Goal: Obtain resource: Download file/media

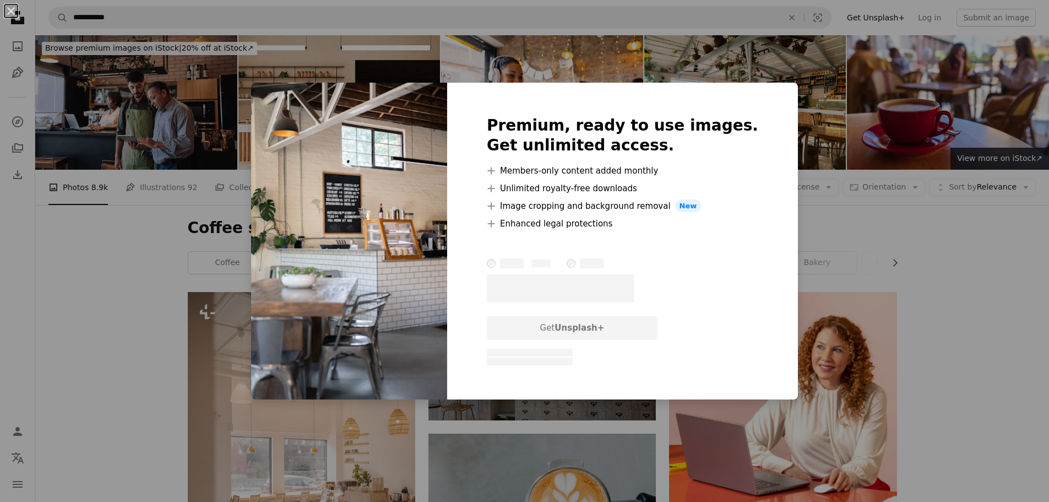
scroll to position [385, 0]
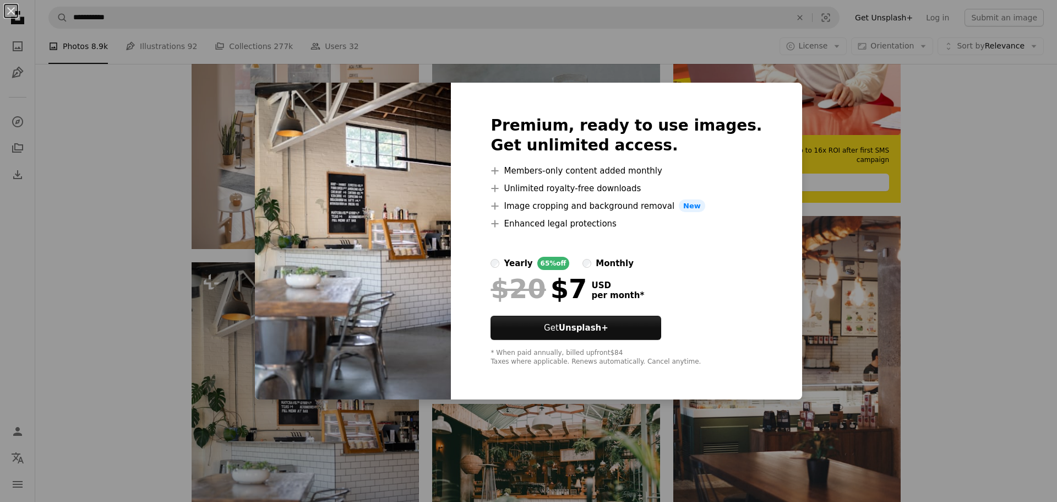
click at [955, 154] on div "An X shape Premium, ready to use images. Get unlimited access. A plus sign Memb…" at bounding box center [528, 251] width 1057 height 502
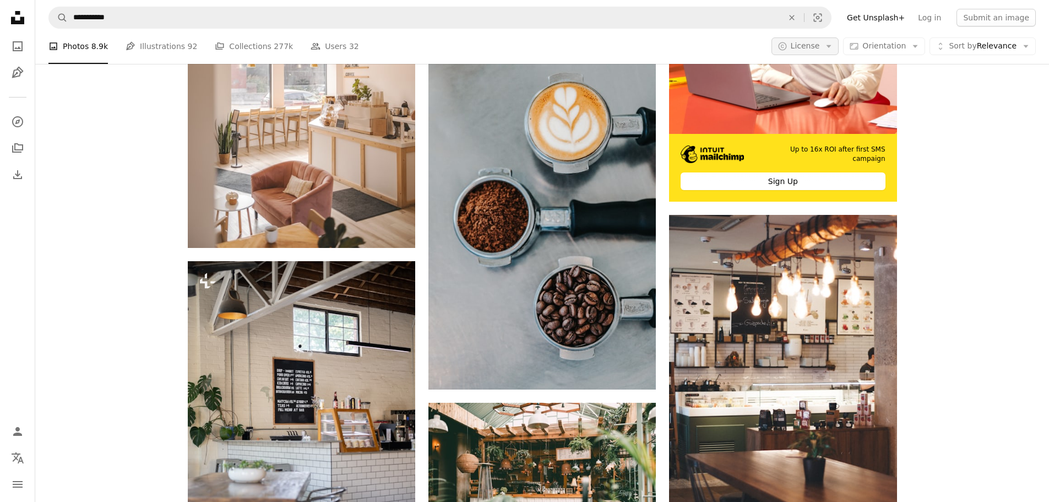
click at [801, 47] on button "A copyright icon © License Arrow down" at bounding box center [805, 46] width 68 height 18
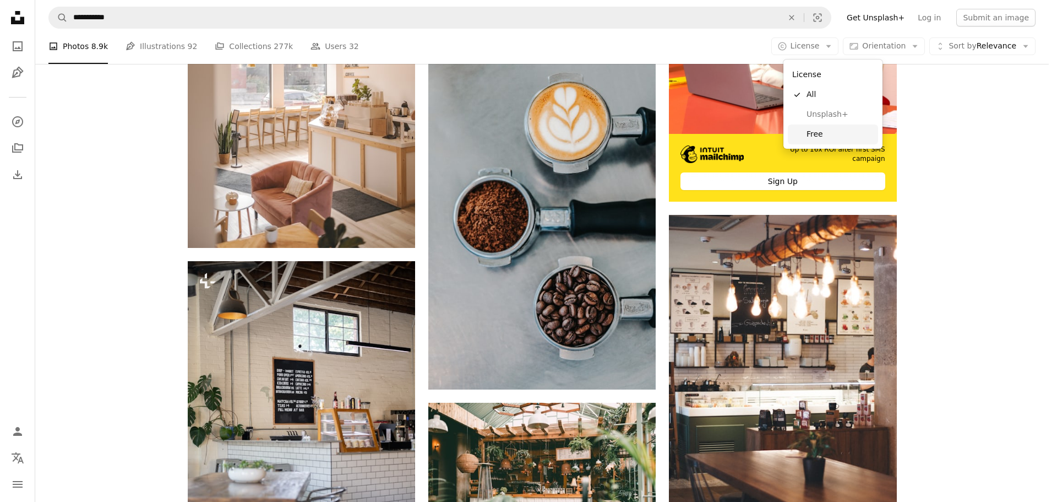
click at [822, 131] on span "Free" at bounding box center [840, 134] width 67 height 11
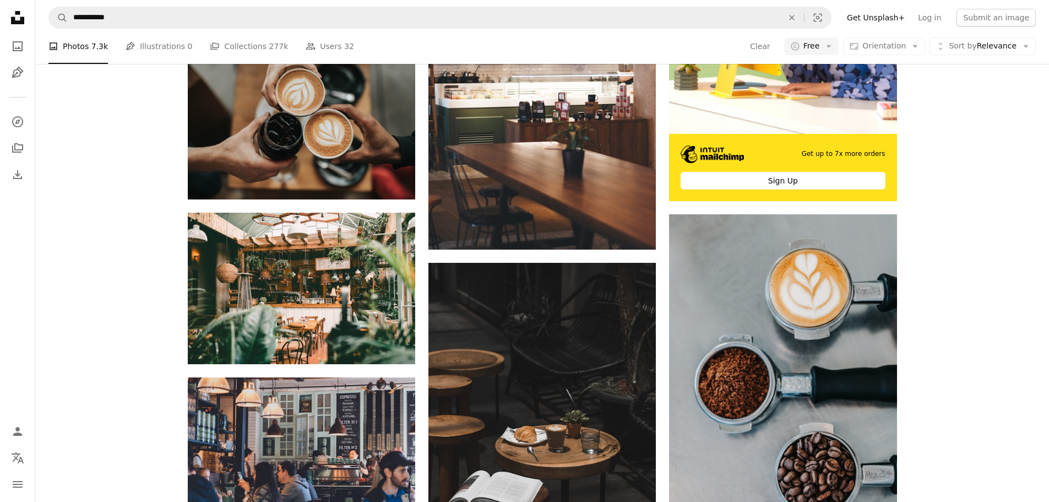
scroll to position [385, 0]
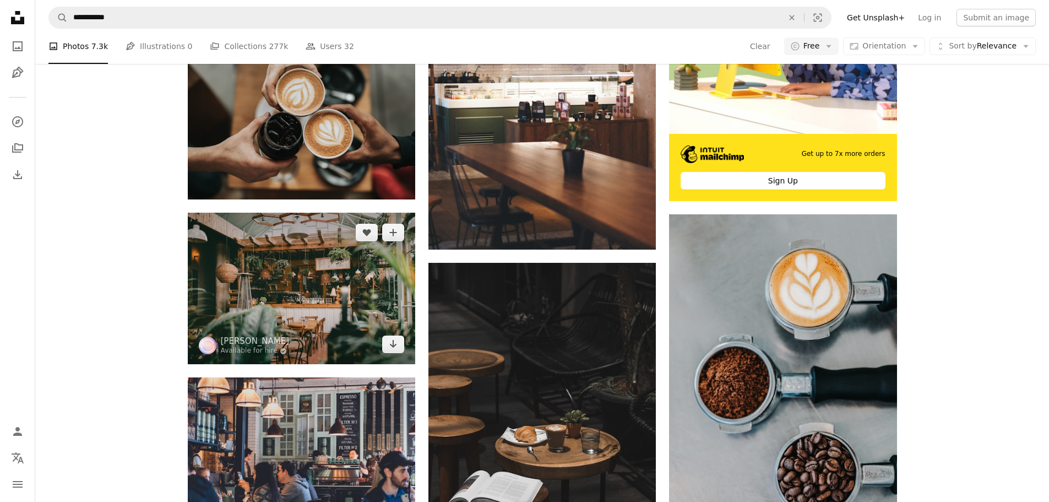
click at [304, 213] on img at bounding box center [301, 288] width 227 height 151
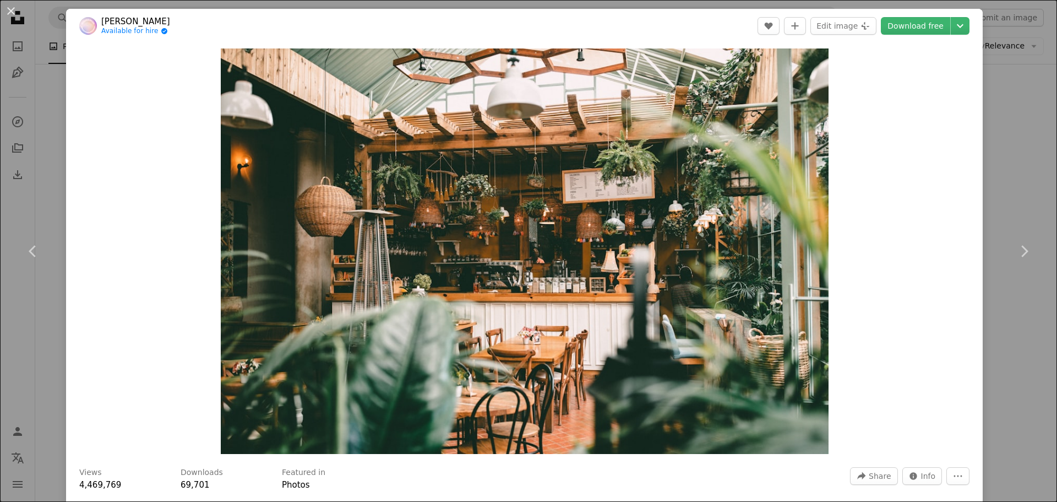
click at [1010, 311] on div "An X shape Chevron left Chevron right [PERSON_NAME] Available for hire A checkm…" at bounding box center [528, 251] width 1057 height 502
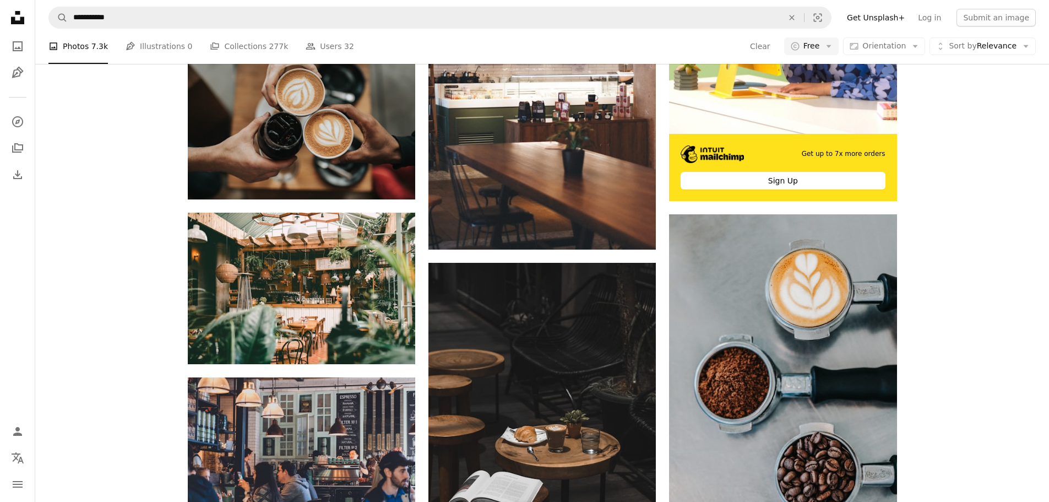
scroll to position [716, 0]
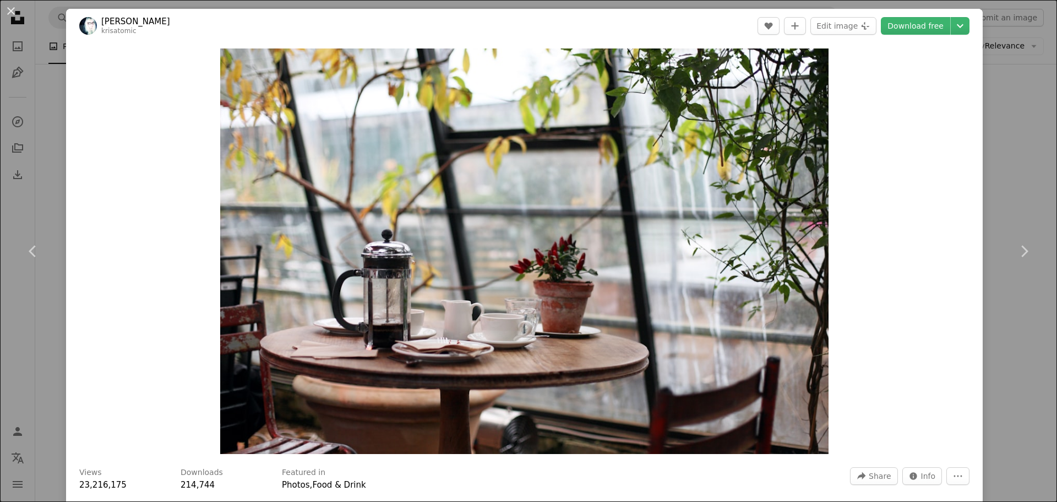
click at [979, 145] on div "An X shape Chevron left Chevron right [PERSON_NAME] krisatomic A heart A plus s…" at bounding box center [528, 251] width 1057 height 502
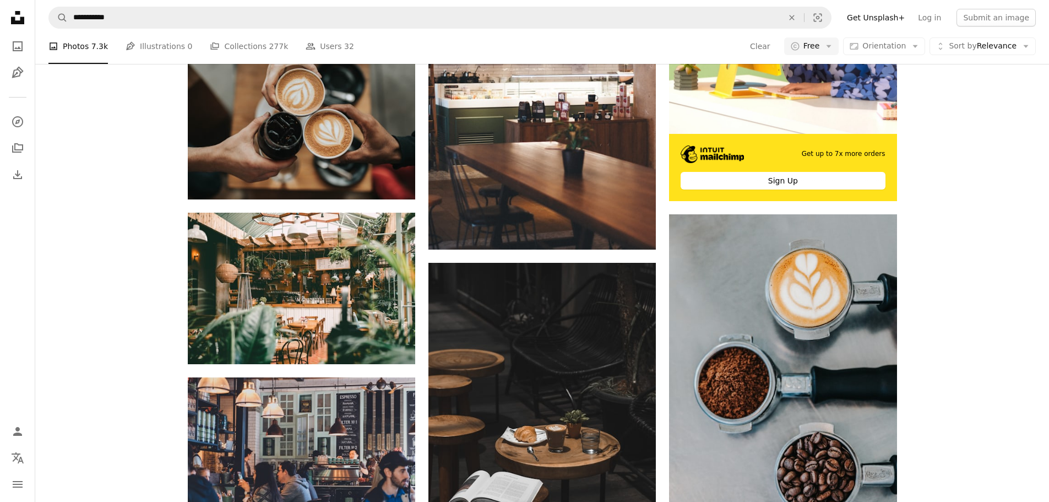
scroll to position [330, 0]
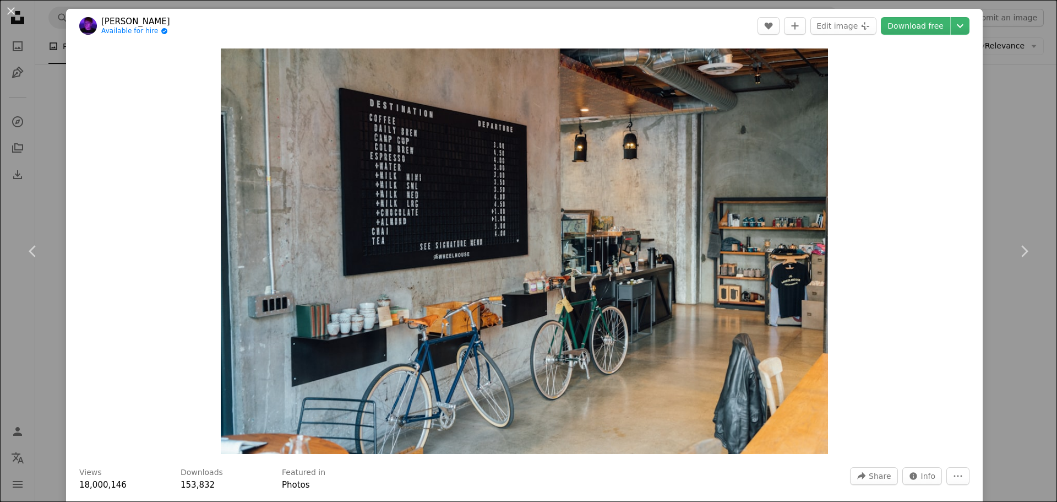
click at [1026, 157] on div "An X shape Chevron left Chevron right [PERSON_NAME] Available for hire A checkm…" at bounding box center [528, 251] width 1057 height 502
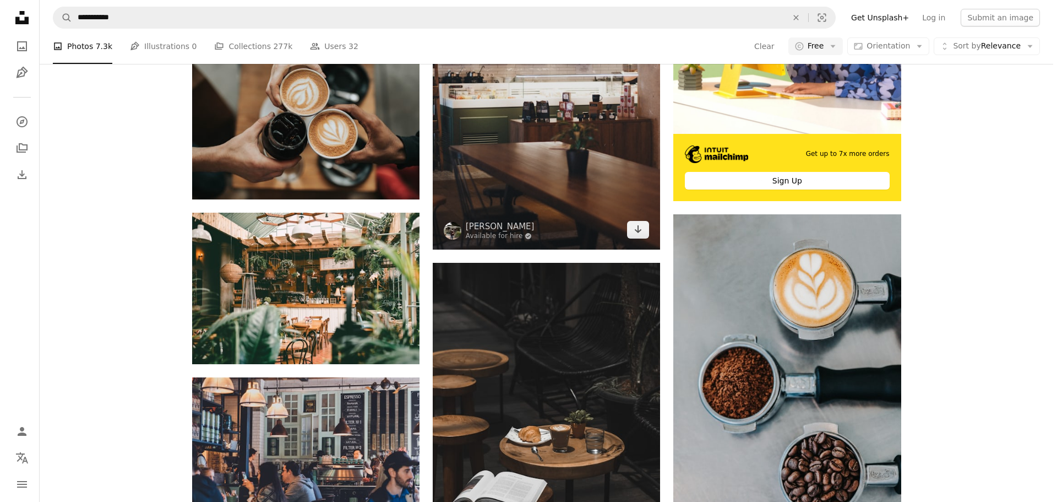
scroll to position [55, 0]
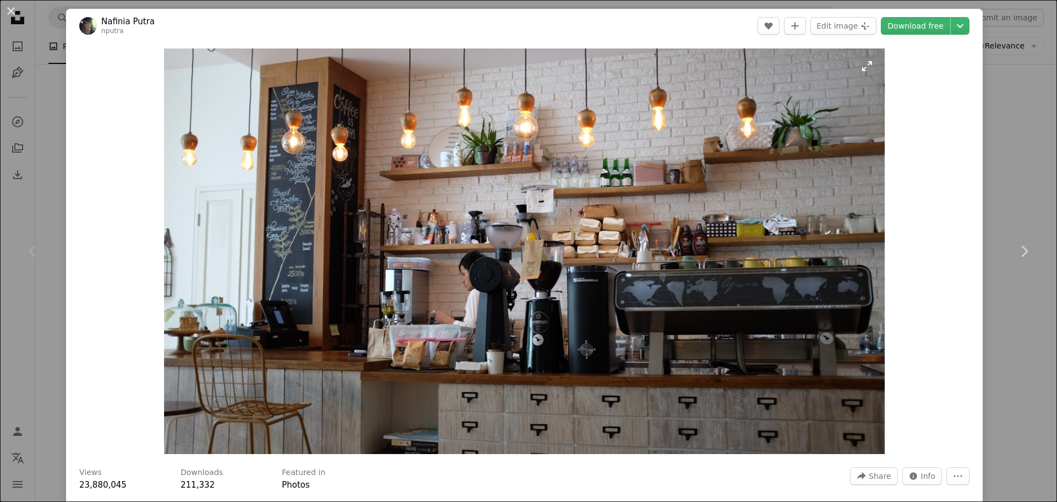
click at [361, 131] on img "Zoom in on this image" at bounding box center [524, 250] width 720 height 405
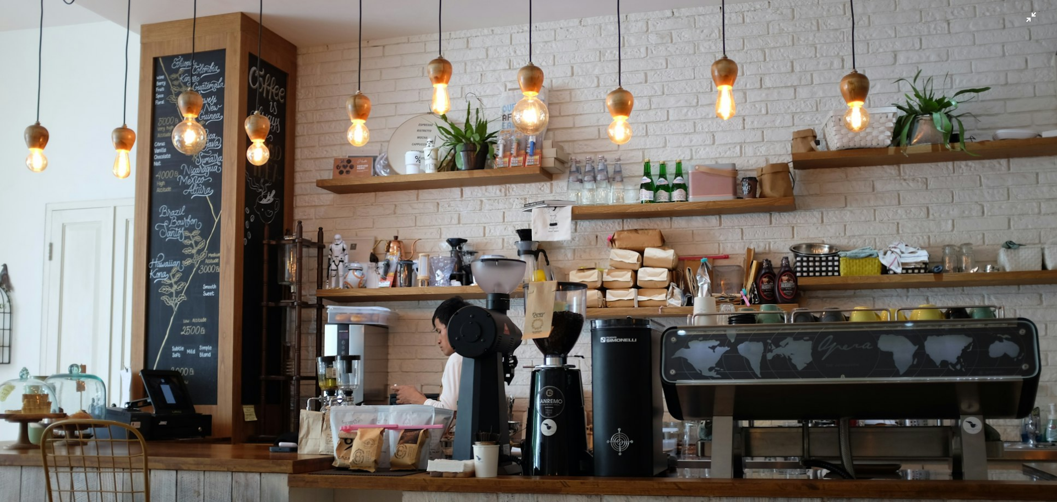
click at [1030, 14] on img "Zoom out on this image" at bounding box center [528, 296] width 1058 height 595
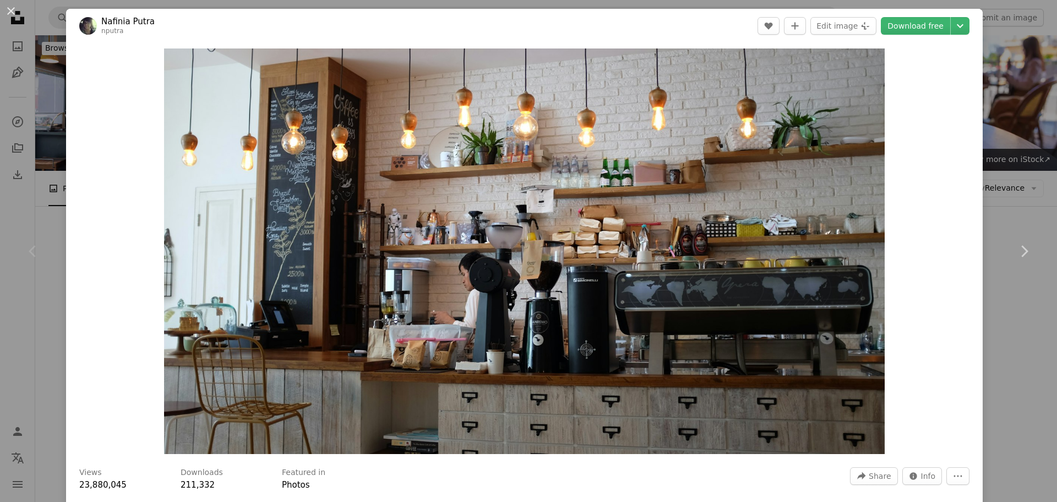
click at [1009, 141] on div "An X shape Chevron left Chevron right Nafinia Putra nputra A heart A plus sign …" at bounding box center [528, 251] width 1057 height 502
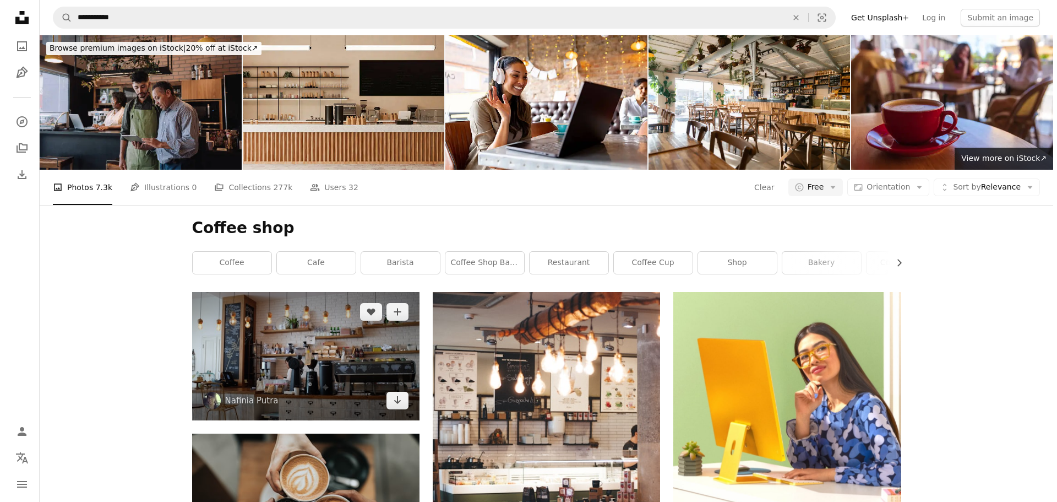
scroll to position [220, 0]
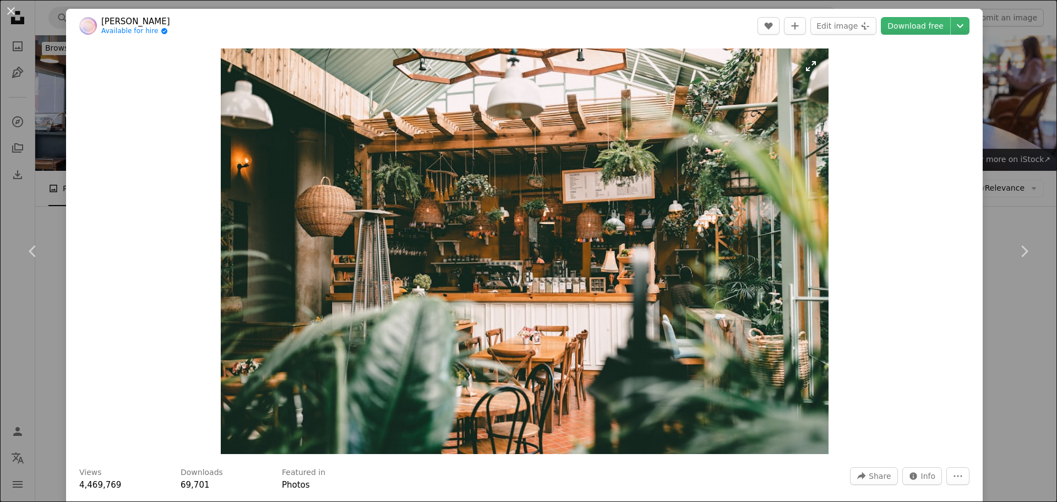
click at [511, 260] on img "Zoom in on this image" at bounding box center [525, 250] width 608 height 405
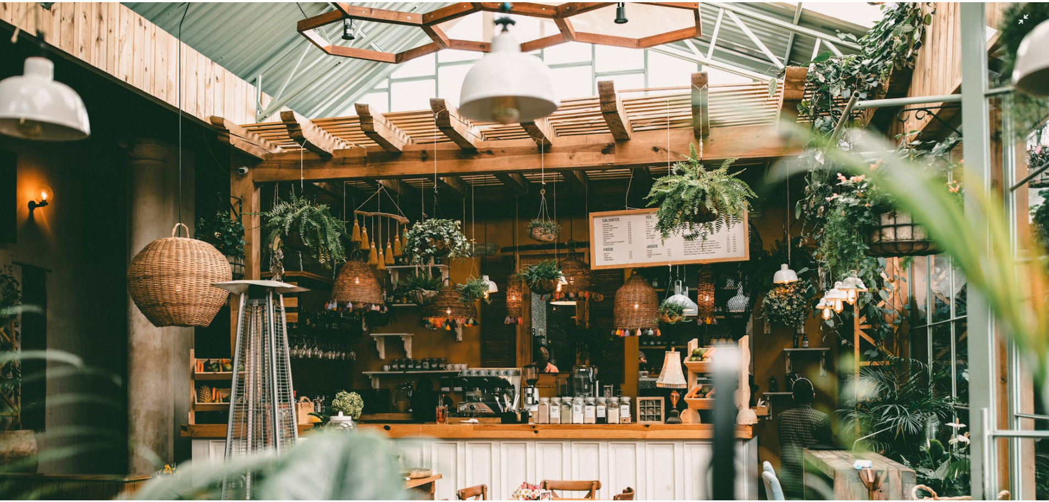
scroll to position [96, 0]
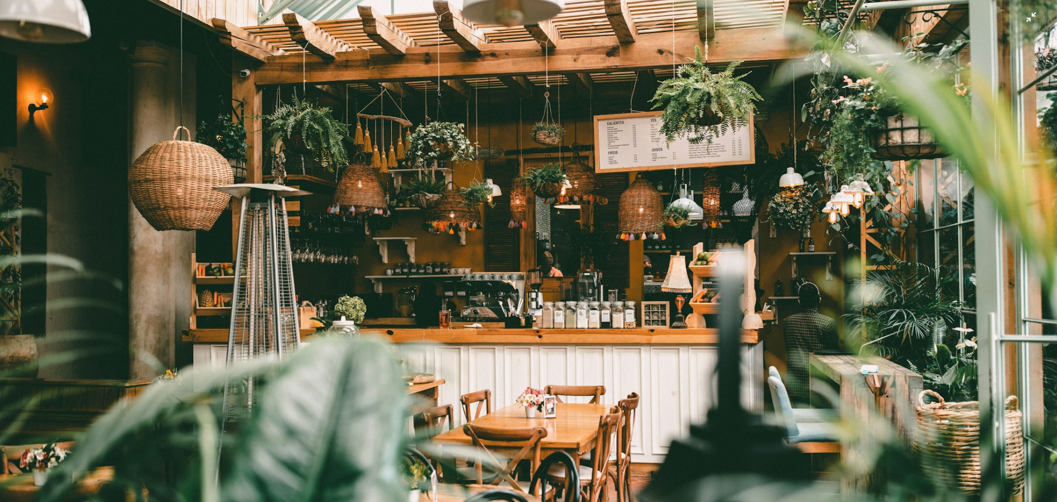
click at [1021, 18] on img "Zoom out on this image" at bounding box center [528, 255] width 1058 height 705
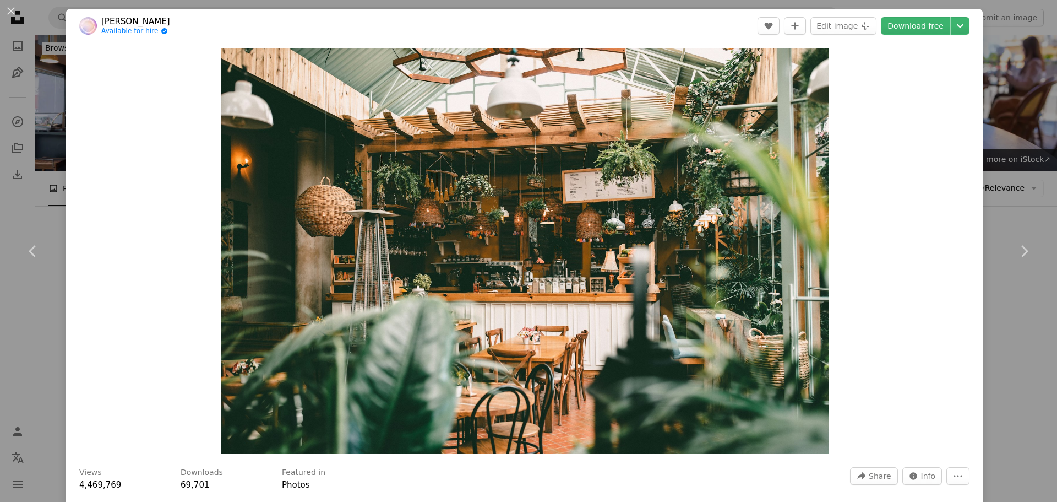
click at [1012, 111] on div "An X shape Chevron left Chevron right [PERSON_NAME] Available for hire A checkm…" at bounding box center [528, 251] width 1057 height 502
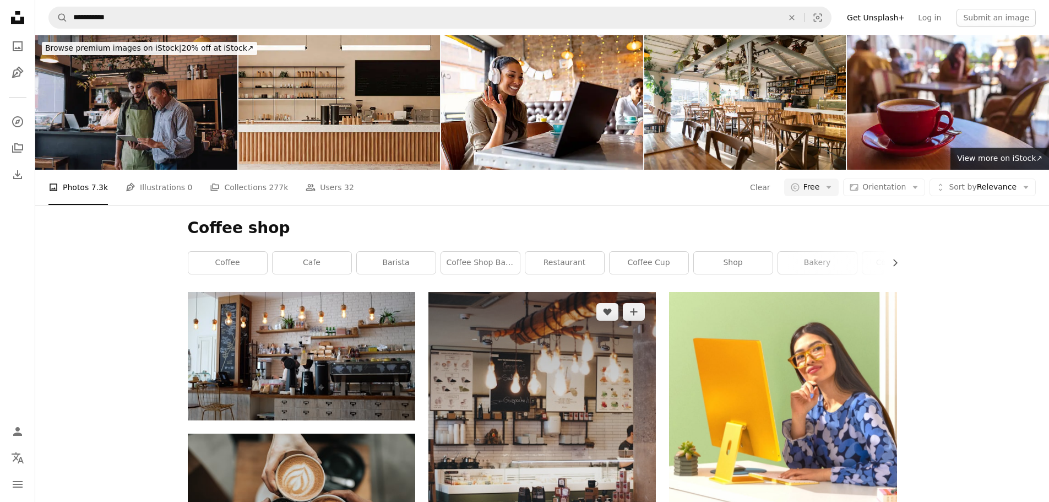
click at [514, 298] on img at bounding box center [541, 463] width 227 height 343
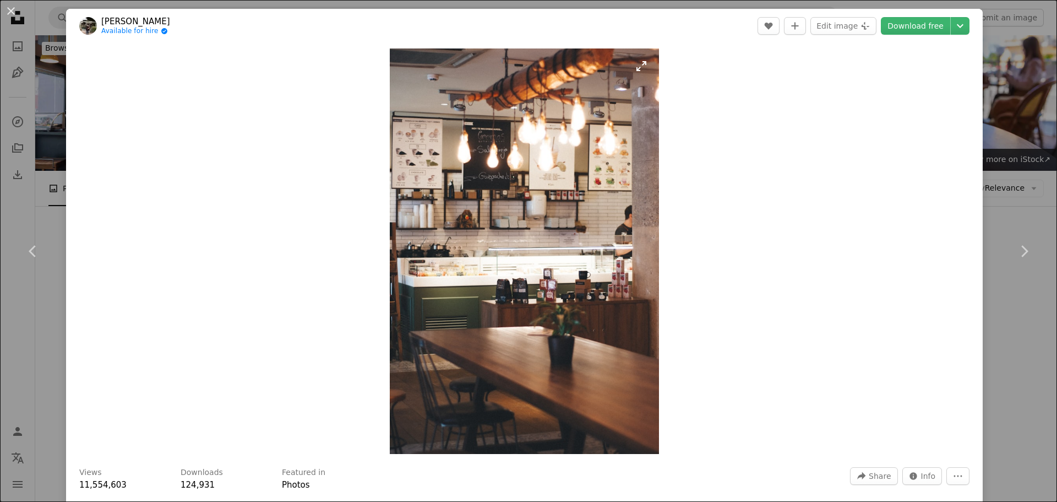
click at [520, 184] on img "Zoom in on this image" at bounding box center [524, 250] width 269 height 405
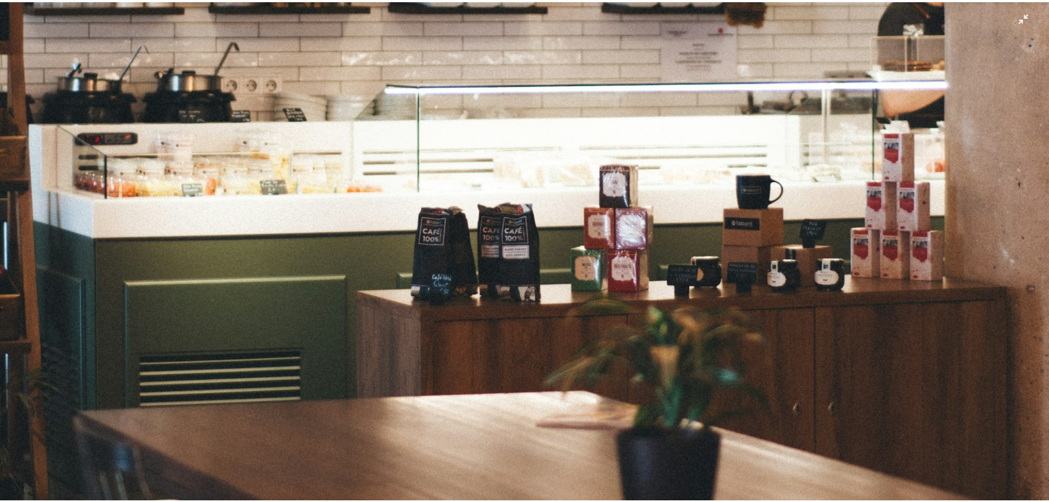
scroll to position [754, 0]
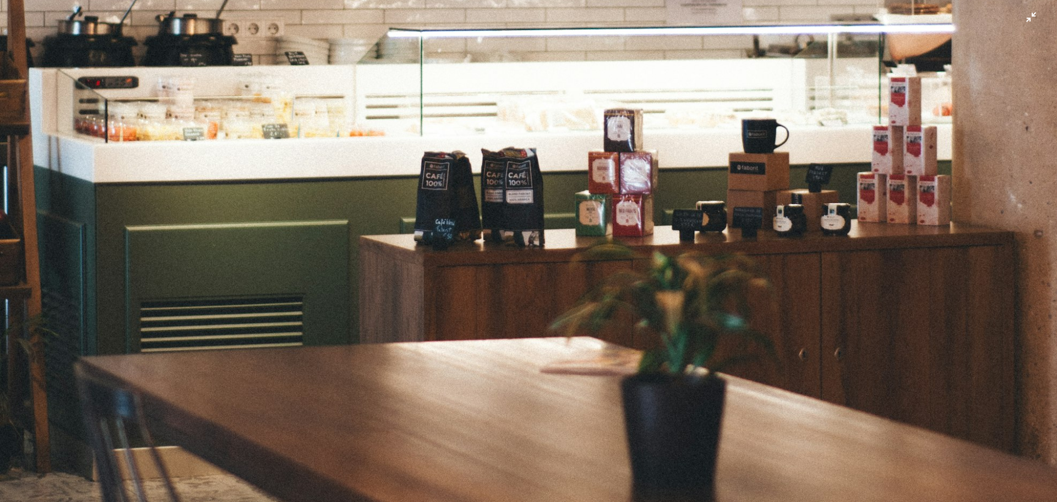
click at [954, 201] on img "Zoom out on this image" at bounding box center [528, 43] width 1058 height 1594
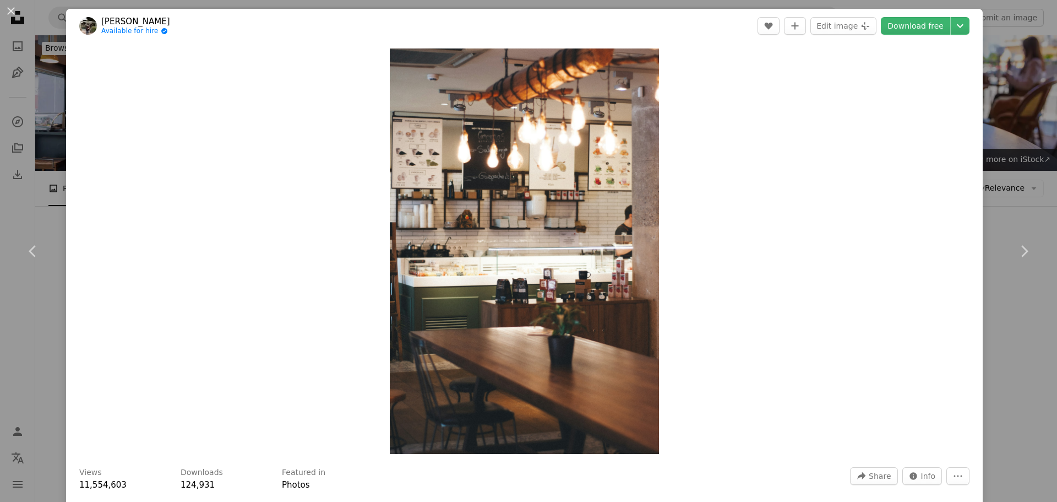
click at [1017, 123] on div "An X shape Chevron left Chevron right [PERSON_NAME] Available for hire A checkm…" at bounding box center [528, 251] width 1057 height 502
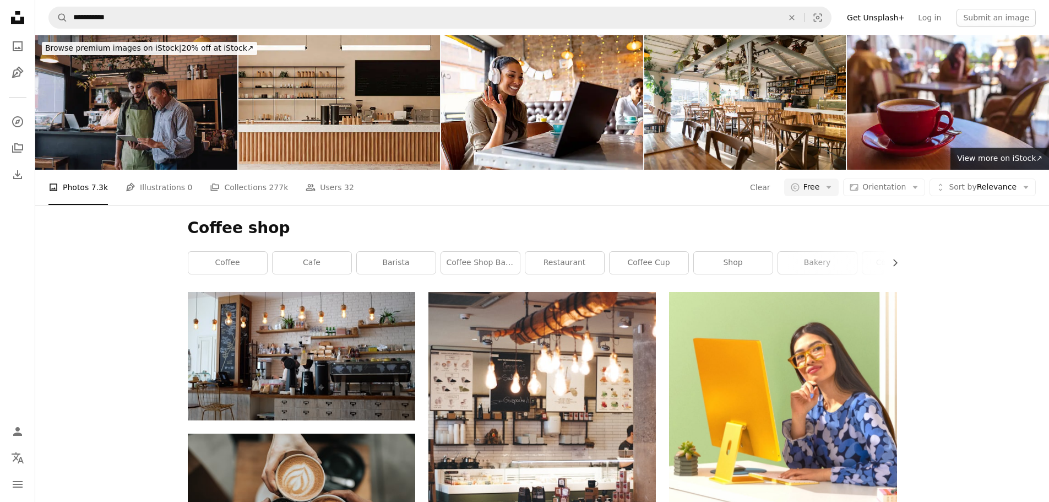
scroll to position [881, 0]
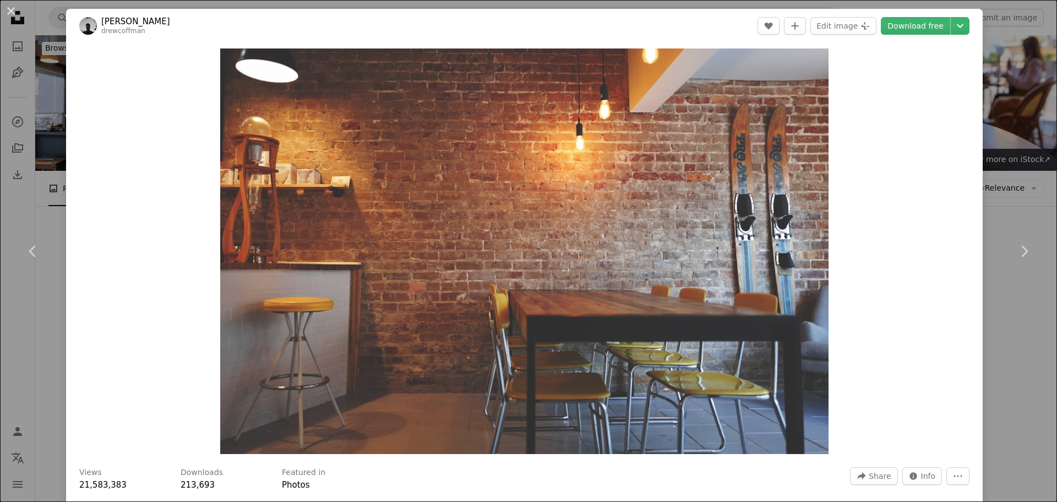
click at [990, 169] on div "An X shape Chevron left Chevron right [PERSON_NAME] drewcoffman A heart A plus …" at bounding box center [528, 251] width 1057 height 502
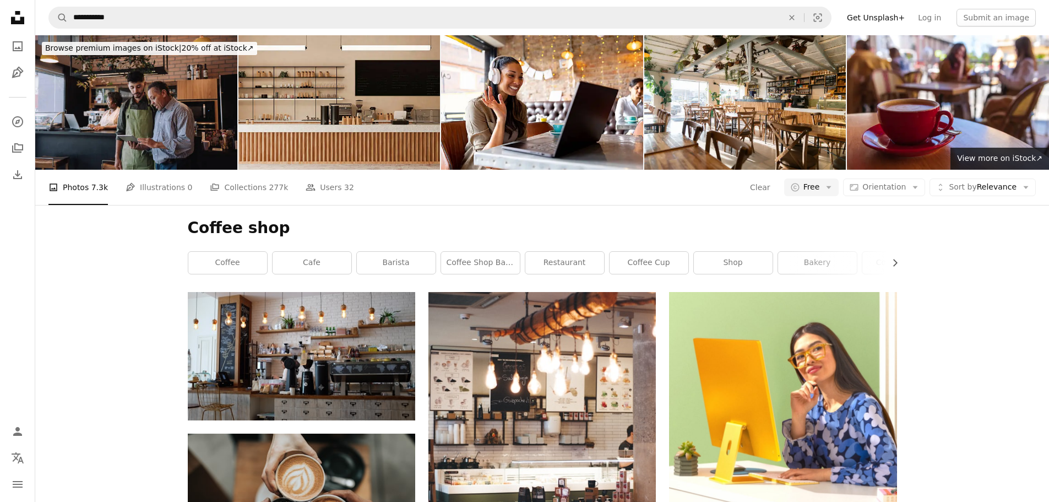
scroll to position [881, 0]
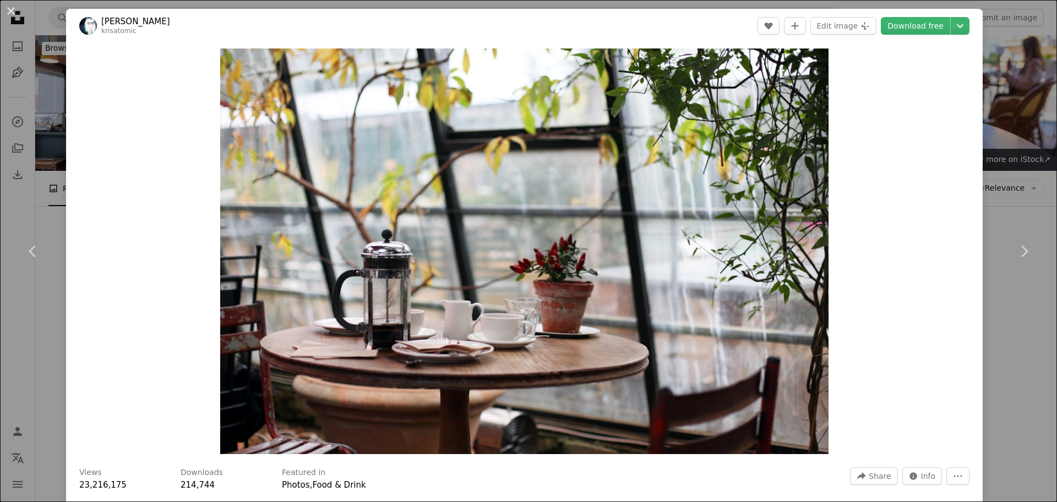
click at [1004, 137] on div "An X shape Chevron left Chevron right [PERSON_NAME] krisatomic A heart A plus s…" at bounding box center [528, 251] width 1057 height 502
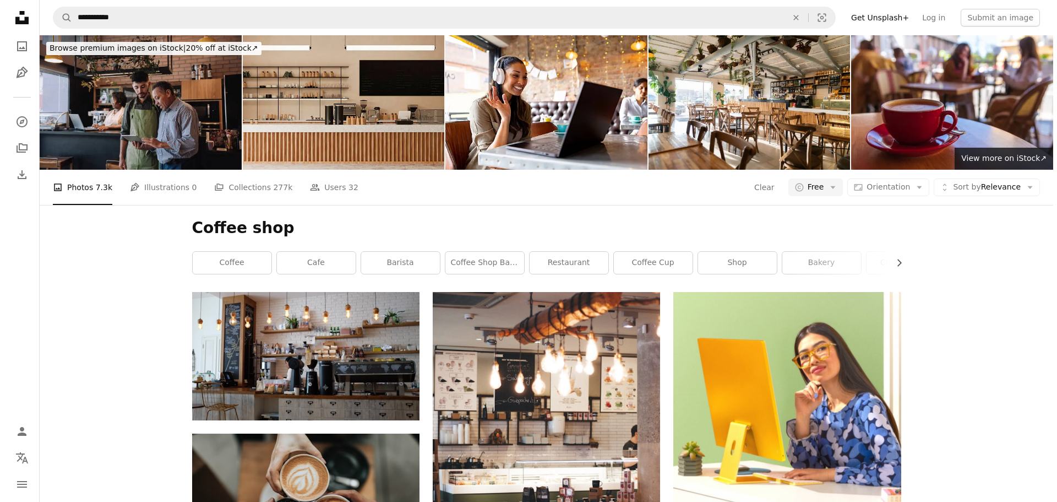
scroll to position [2037, 0]
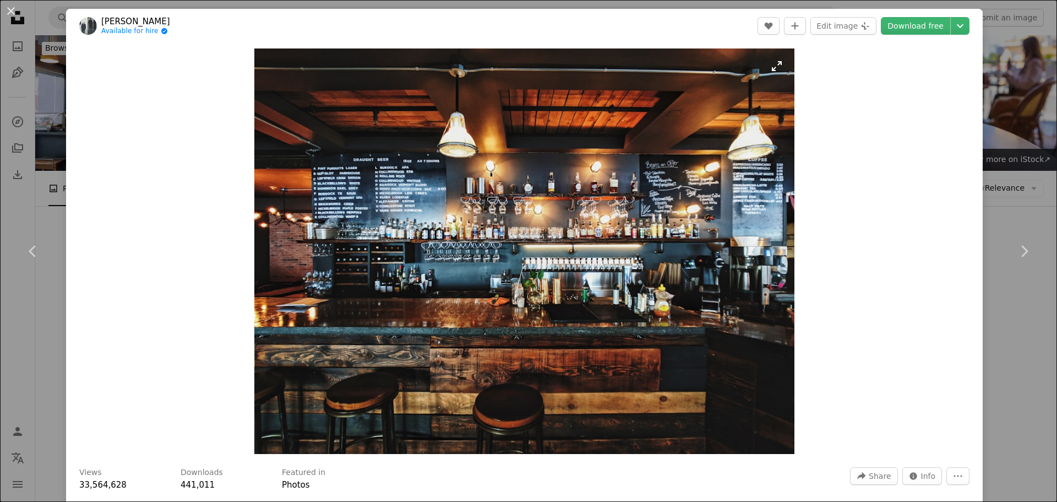
click at [518, 242] on img "Zoom in on this image" at bounding box center [524, 250] width 540 height 405
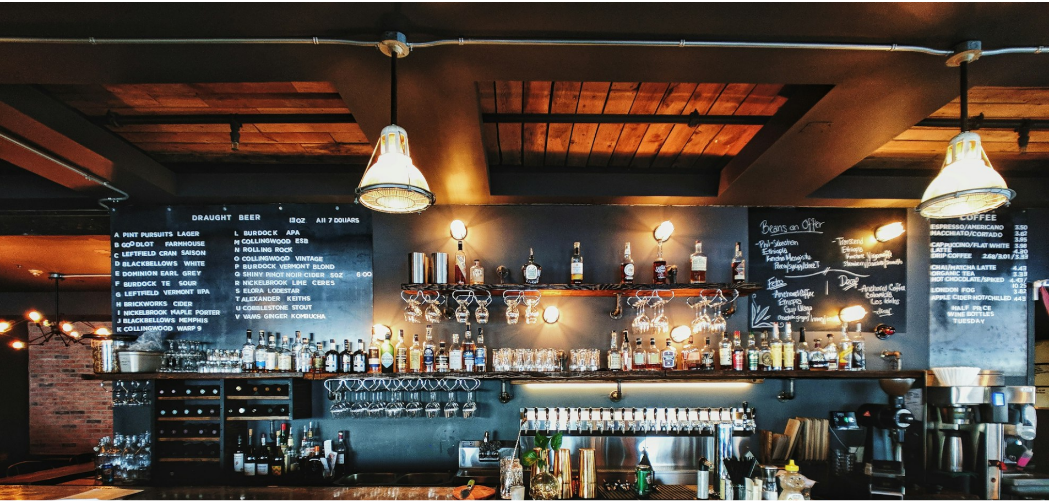
scroll to position [140, 0]
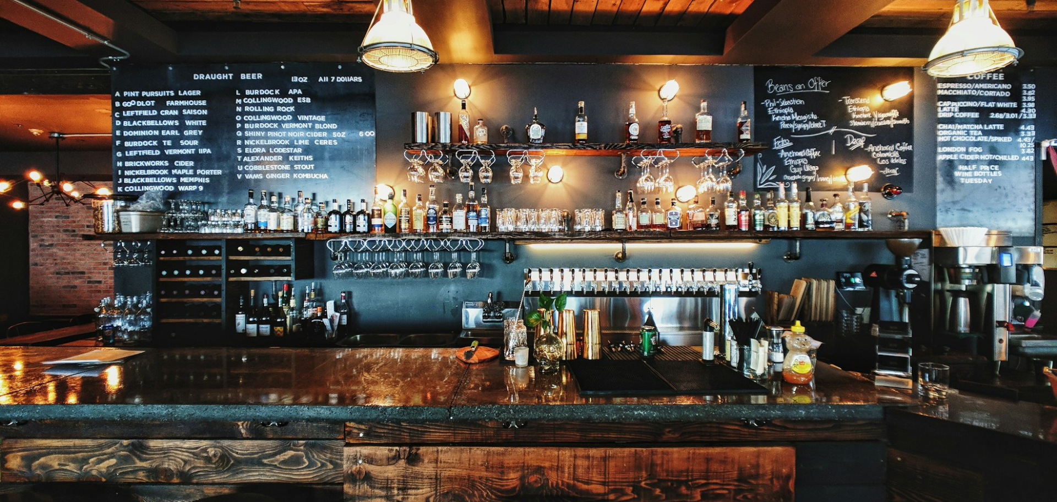
drag, startPoint x: 994, startPoint y: 222, endPoint x: 994, endPoint y: 203, distance: 19.8
click at [994, 222] on img "Zoom out on this image" at bounding box center [528, 256] width 1058 height 794
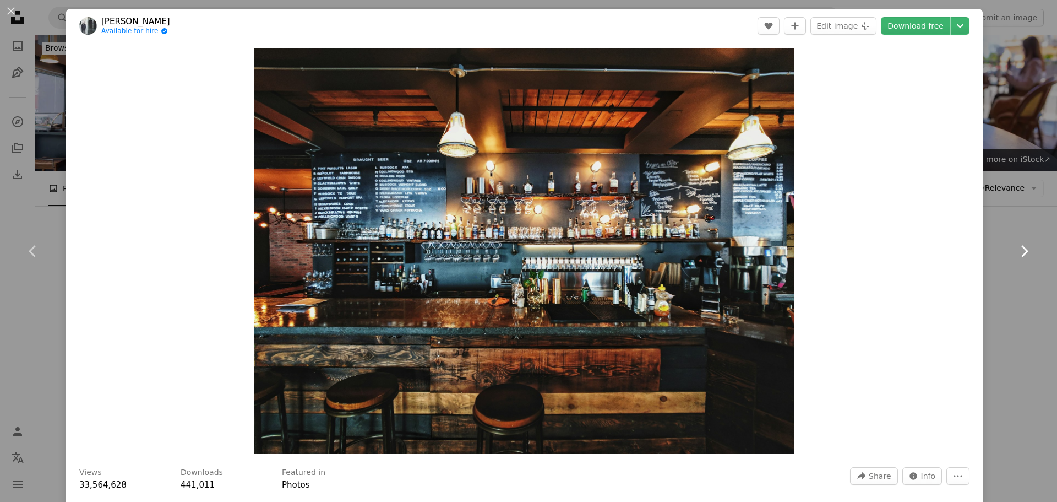
click at [999, 230] on link "Chevron right" at bounding box center [1024, 251] width 66 height 106
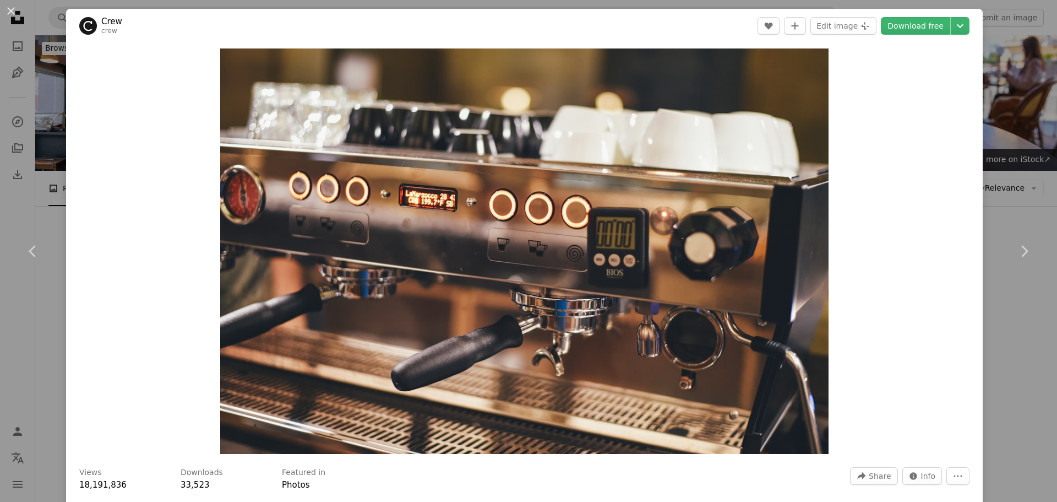
click at [999, 63] on div "An X shape Chevron left Chevron right Crew crew A heart A plus sign Edit image …" at bounding box center [528, 251] width 1057 height 502
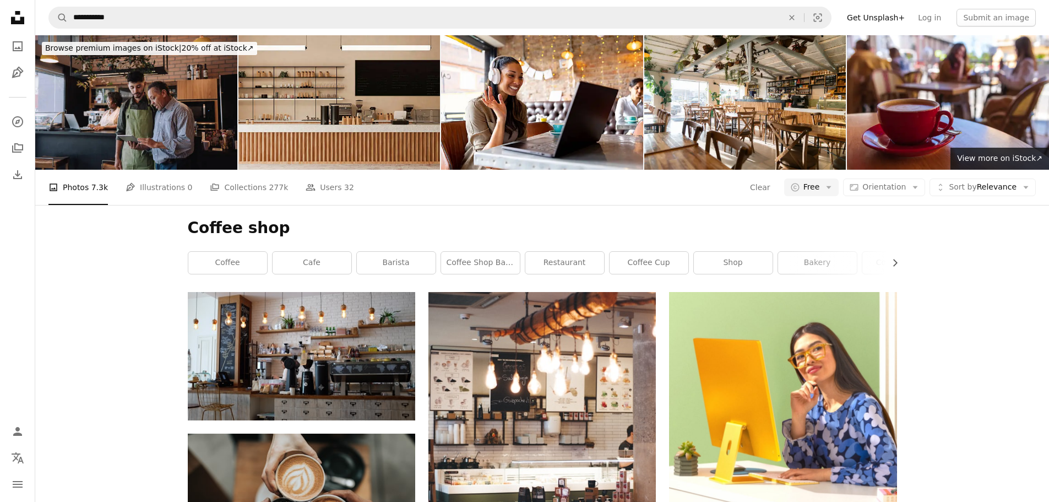
scroll to position [3364, 0]
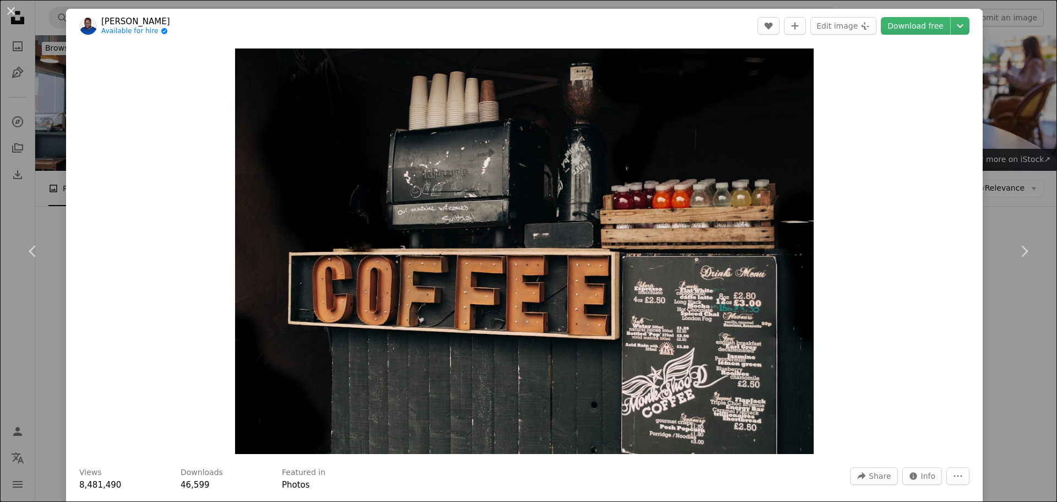
click at [992, 175] on div "An X shape Chevron left Chevron right [PERSON_NAME] Onojeghuo Available for hir…" at bounding box center [528, 251] width 1057 height 502
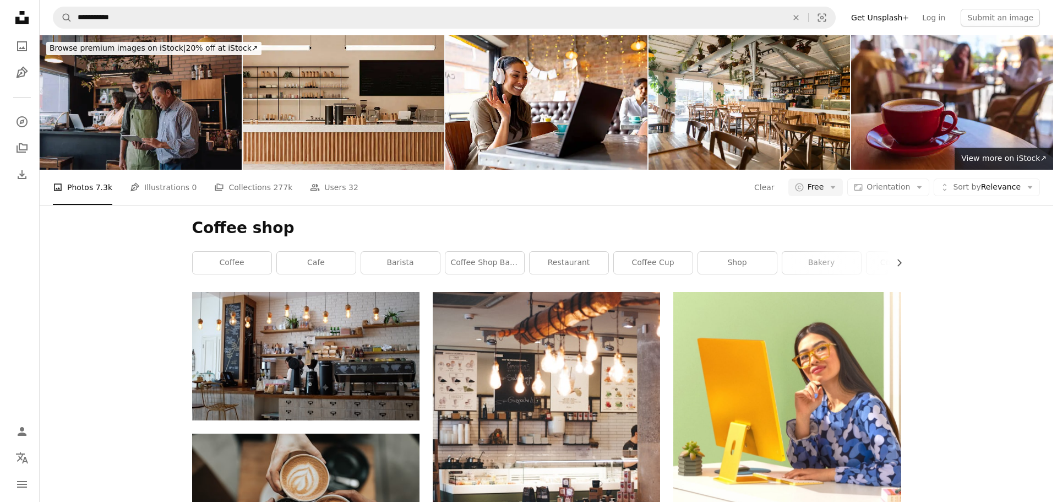
scroll to position [4190, 0]
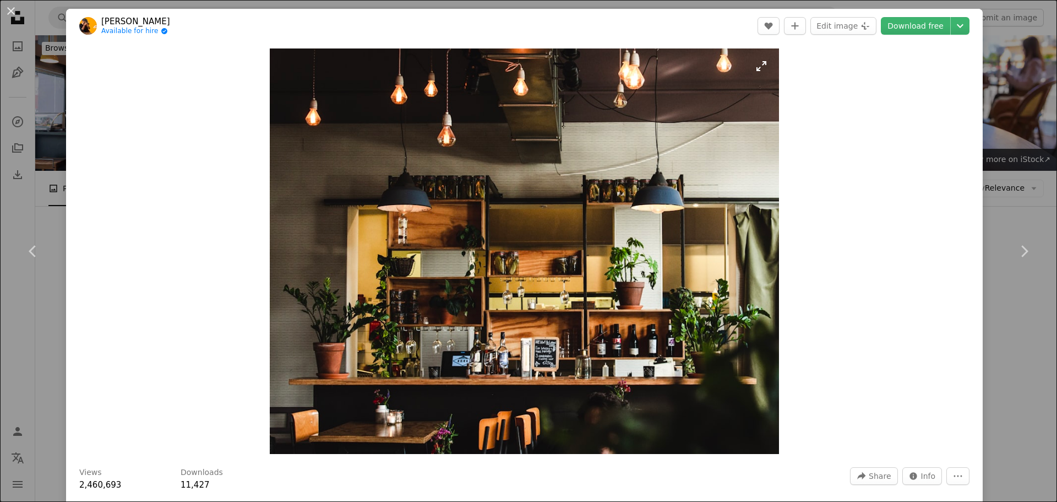
click at [568, 322] on img "Zoom in on this image" at bounding box center [524, 250] width 509 height 405
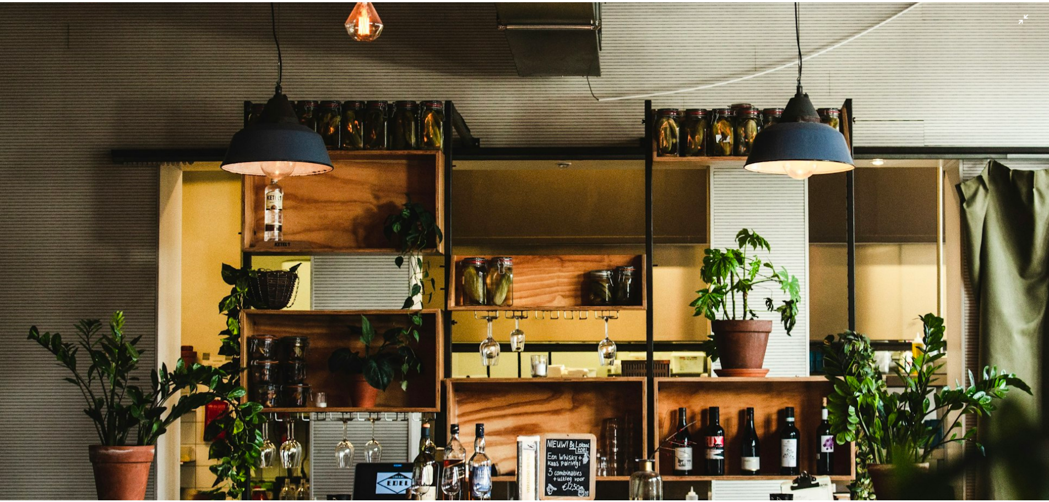
scroll to position [327, 0]
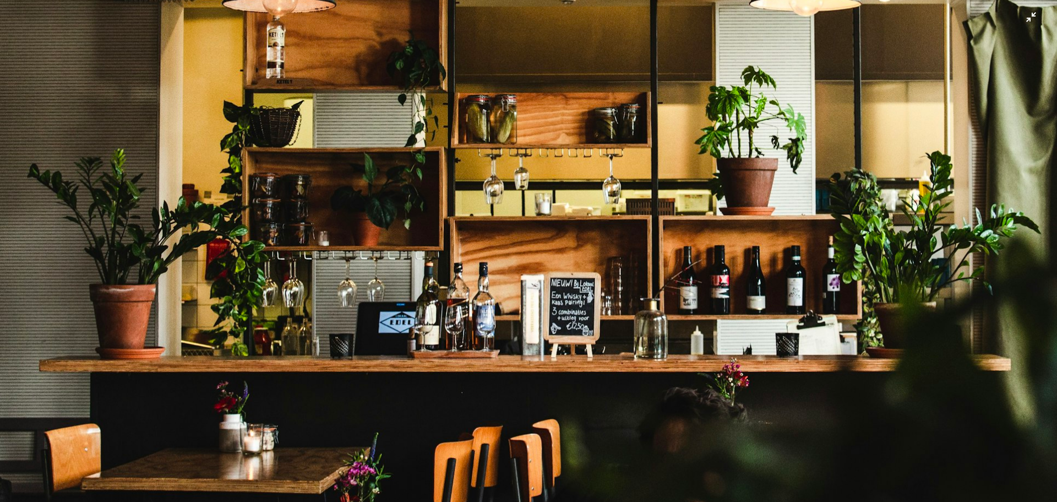
click at [1023, 17] on img "Zoom out on this image" at bounding box center [528, 94] width 1058 height 842
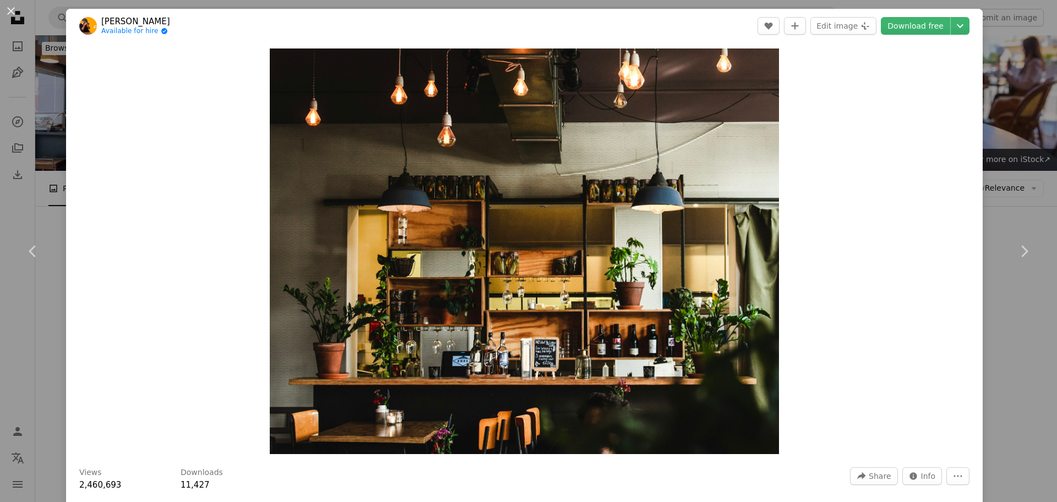
click at [1019, 163] on div "An X shape Chevron left Chevron right [PERSON_NAME] Available for hire A checkm…" at bounding box center [528, 251] width 1057 height 502
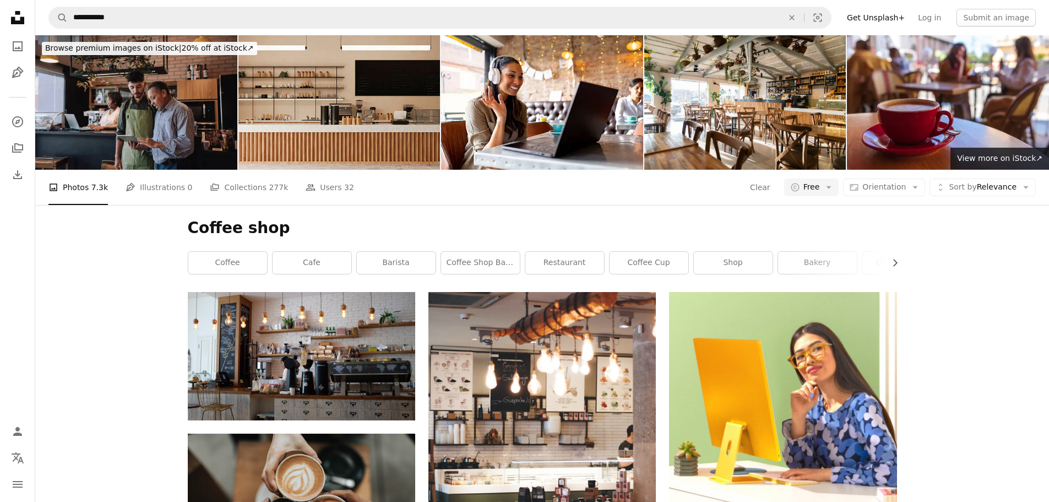
scroll to position [4410, 0]
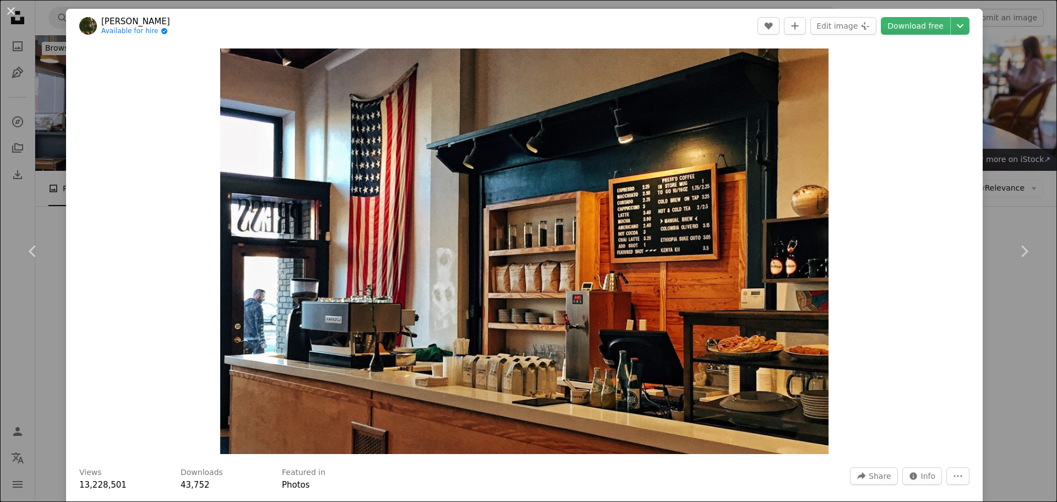
click at [1008, 185] on div "An X shape Chevron left Chevron right [PERSON_NAME] Available for hire A checkm…" at bounding box center [528, 251] width 1057 height 502
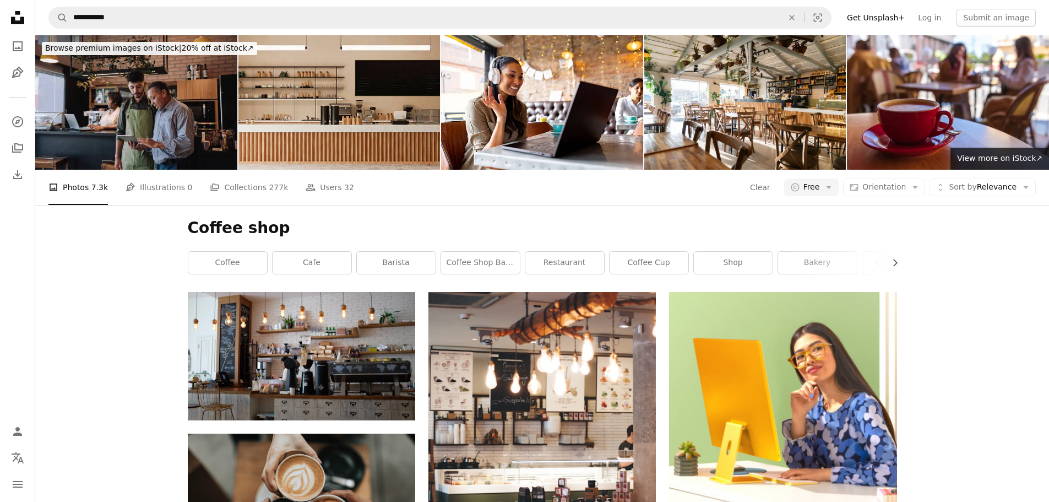
scroll to position [5126, 0]
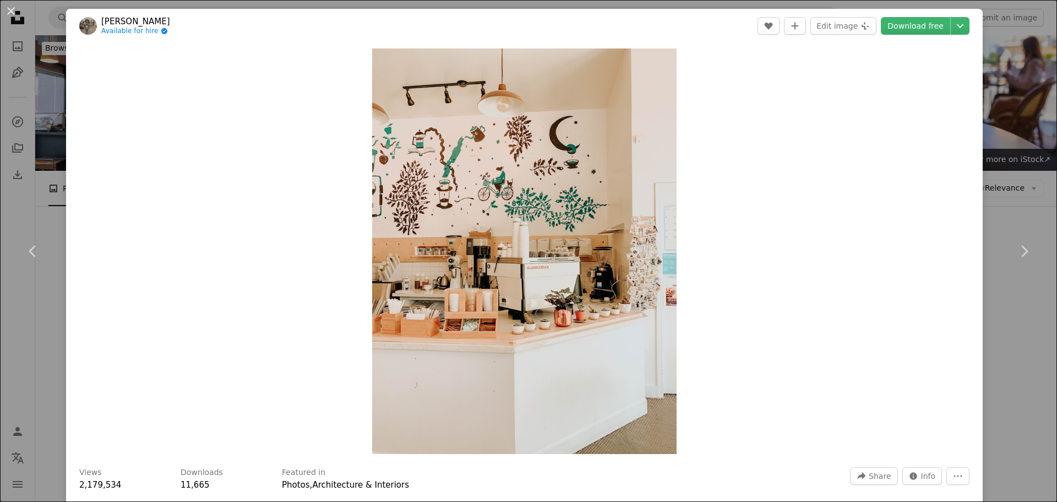
click at [1007, 187] on div "An X shape Chevron left Chevron right [PERSON_NAME] Available for hire A checkm…" at bounding box center [528, 251] width 1057 height 502
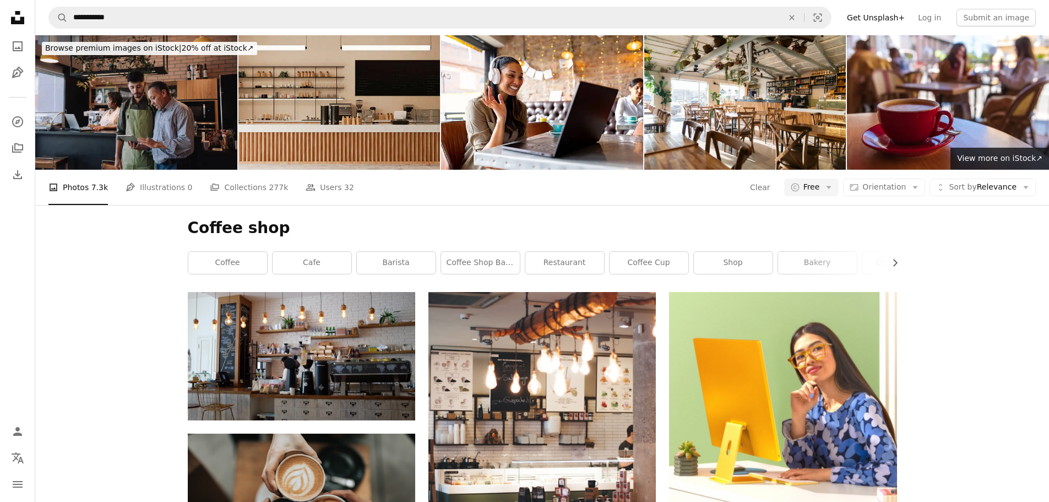
scroll to position [9091, 0]
